Goal: Find specific page/section: Find specific page/section

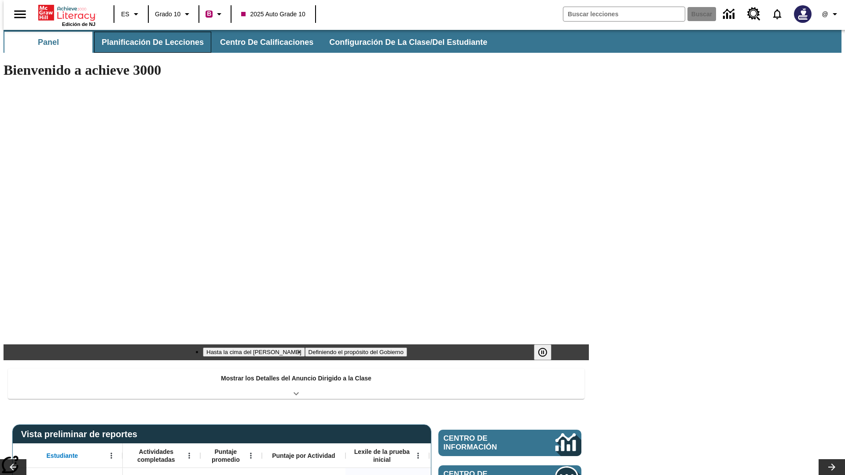
click at [147, 42] on button "Planificación de lecciones" at bounding box center [152, 42] width 117 height 21
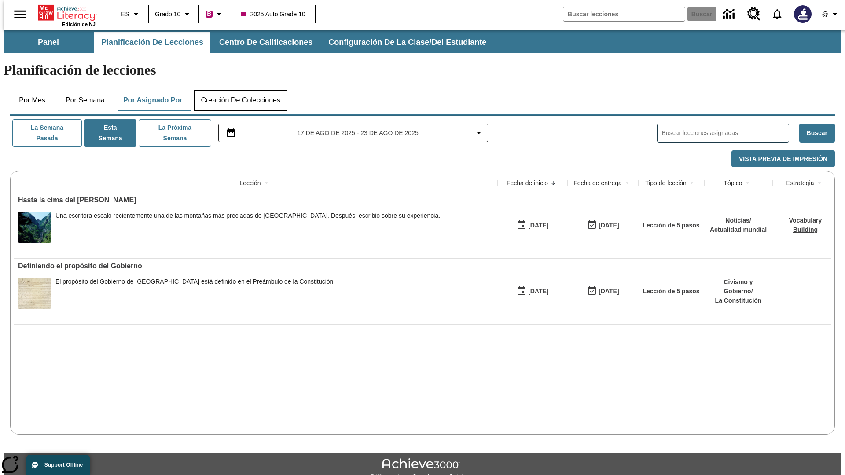
click at [240, 90] on button "Creación de colecciones" at bounding box center [241, 100] width 94 height 21
